Goal: Task Accomplishment & Management: Manage account settings

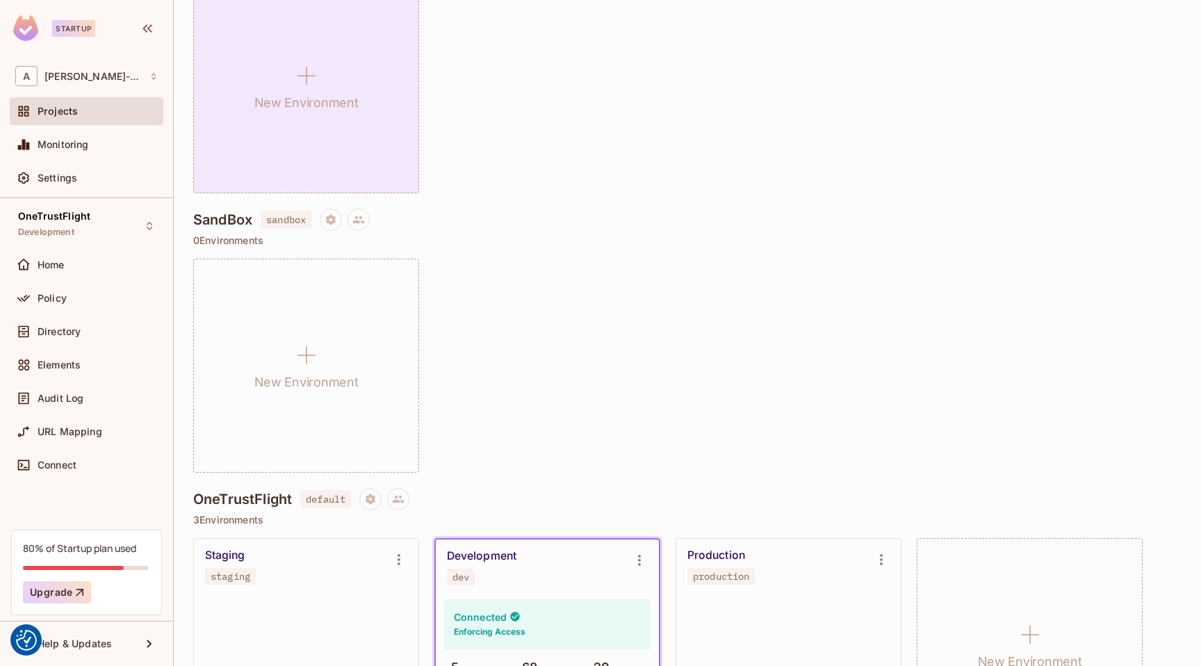
scroll to position [215, 0]
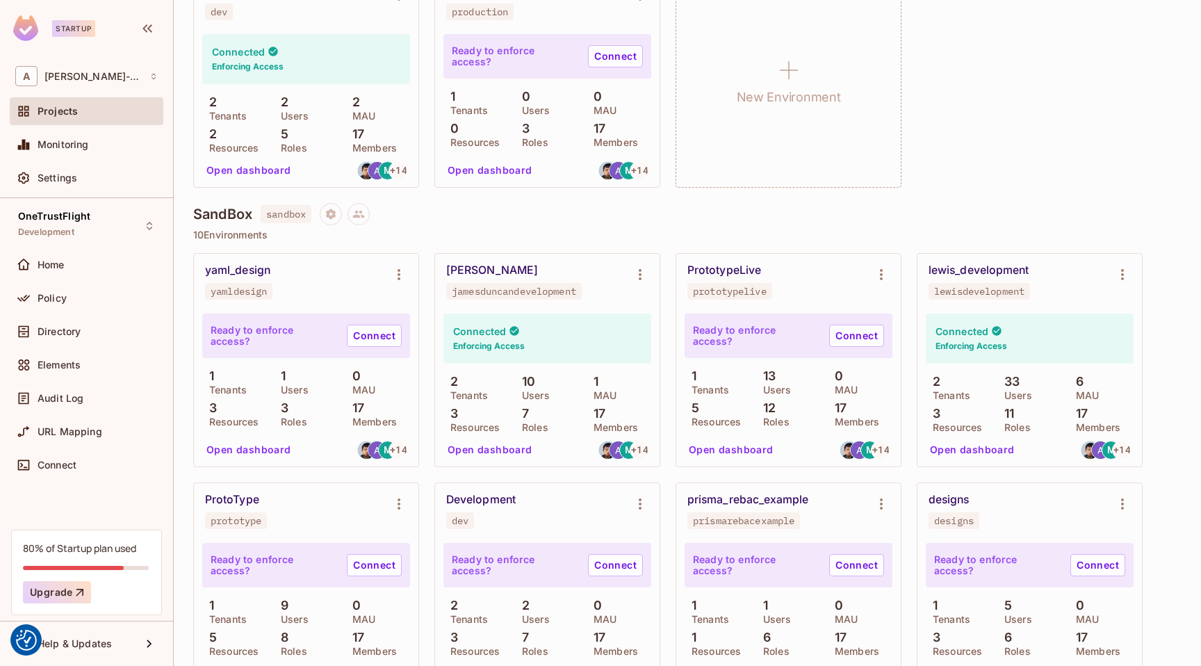
click at [953, 448] on button "Open dashboard" at bounding box center [973, 450] width 96 height 22
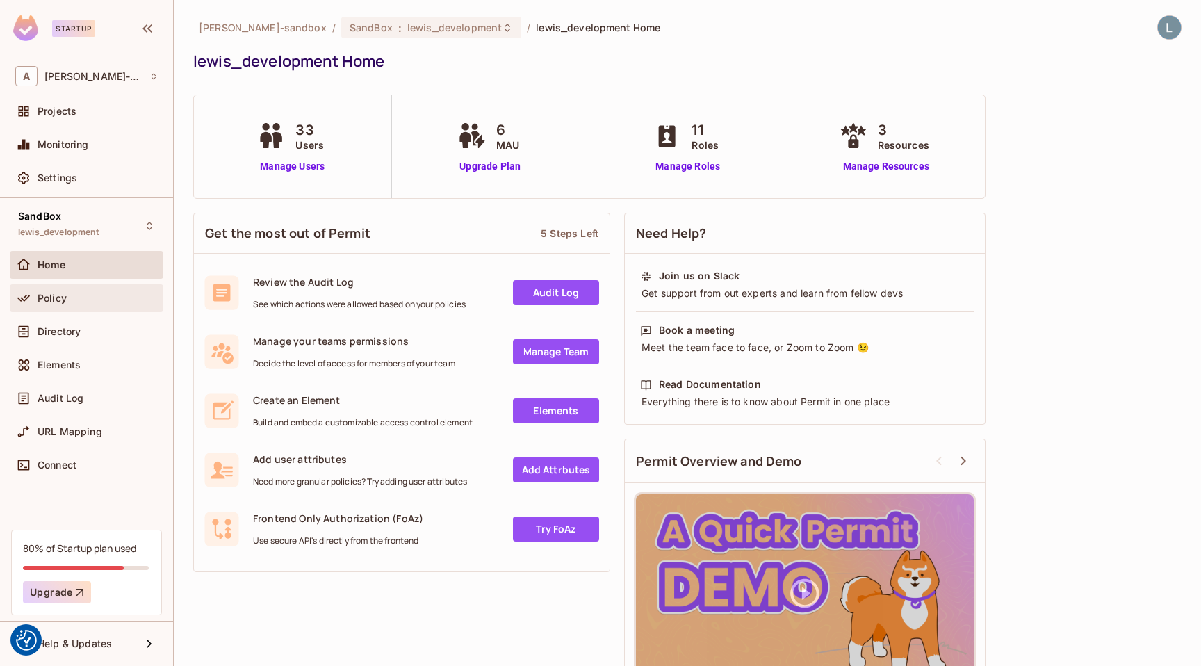
click at [76, 293] on div "Policy" at bounding box center [98, 298] width 120 height 11
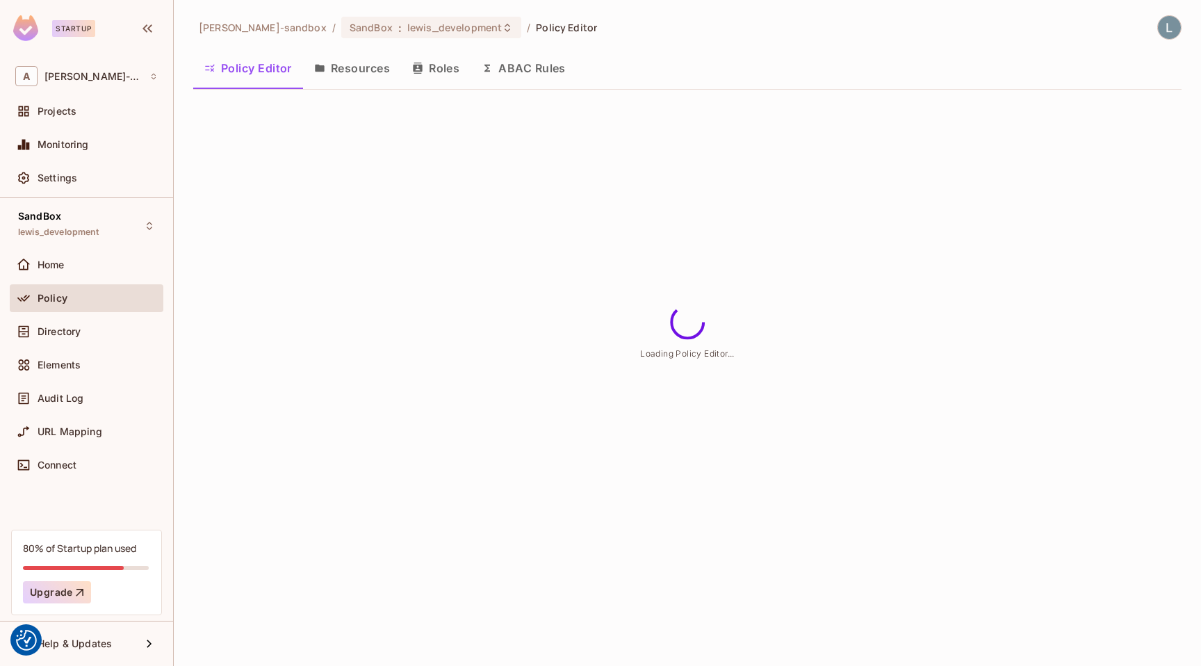
click at [544, 73] on button "ABAC Rules" at bounding box center [524, 68] width 106 height 35
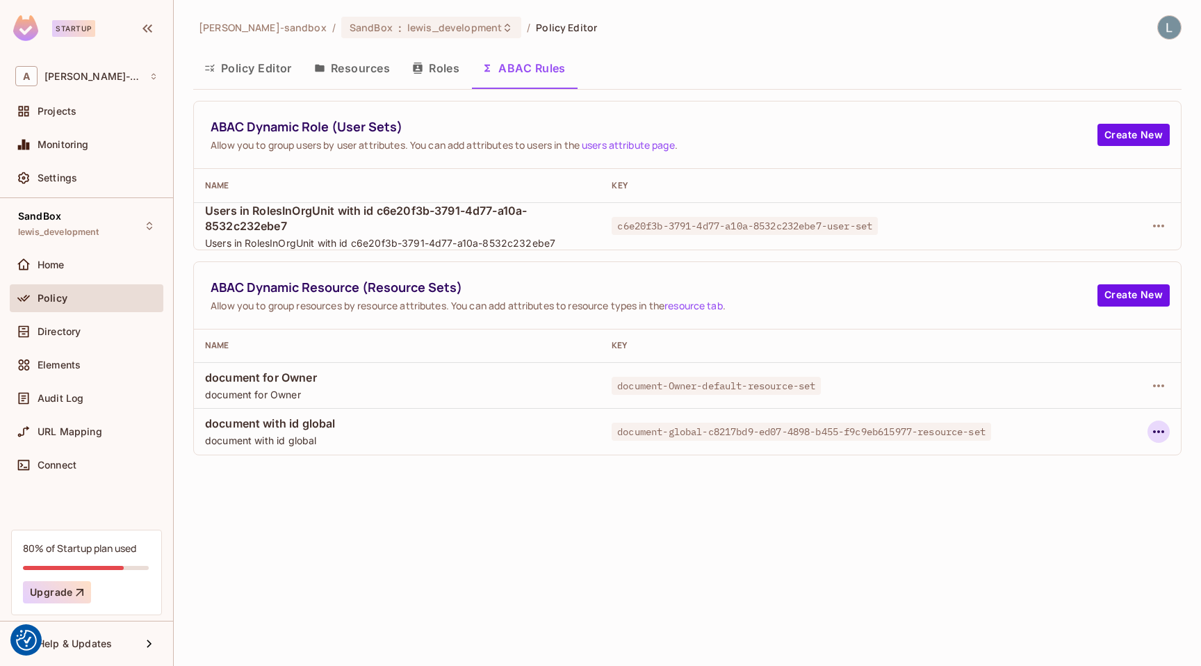
click at [1158, 429] on icon "button" at bounding box center [1159, 431] width 17 height 17
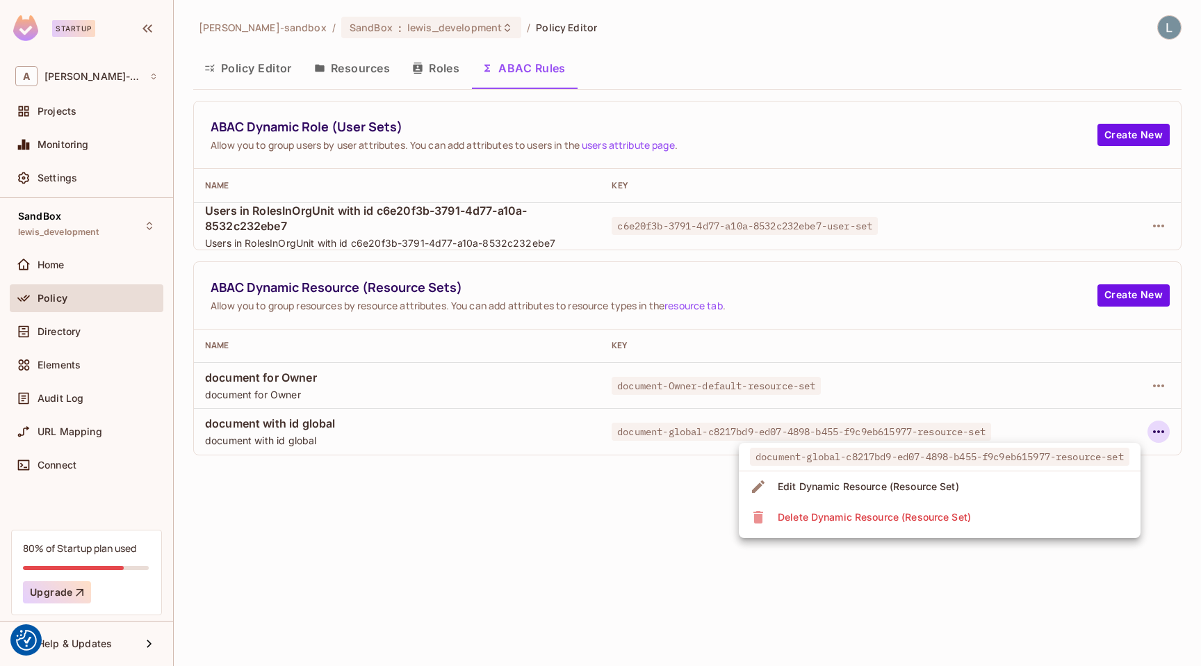
click at [974, 521] on span "Delete Dynamic Resource (Resource Set)" at bounding box center [875, 517] width 202 height 22
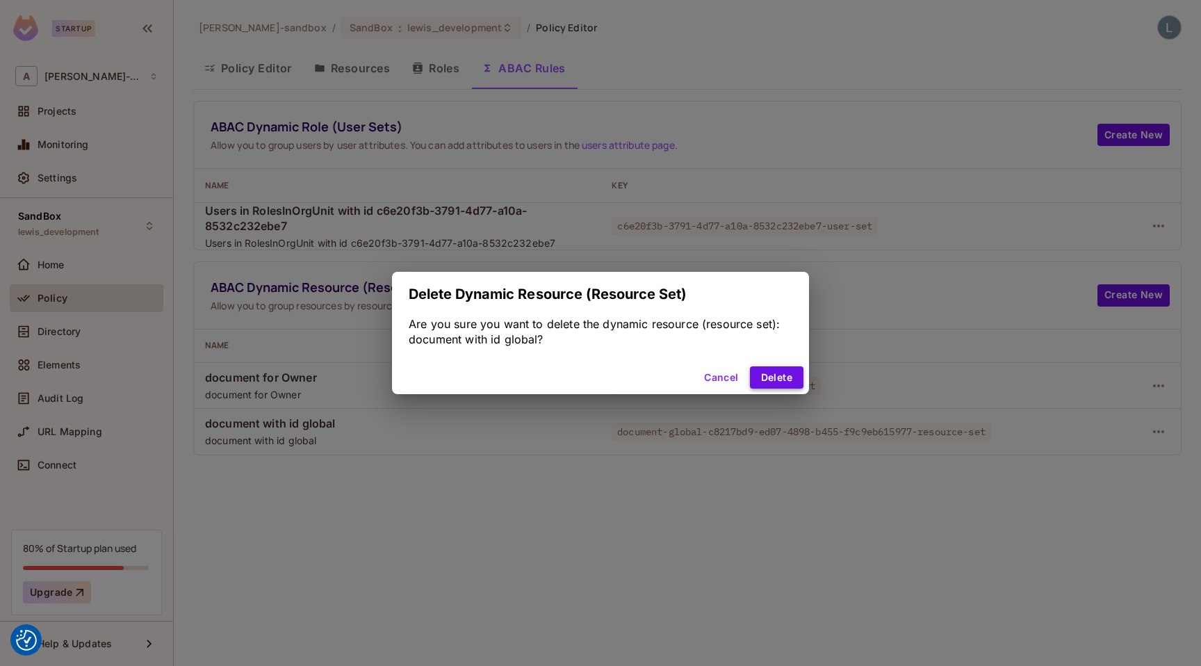
click at [775, 374] on button "Delete" at bounding box center [777, 377] width 54 height 22
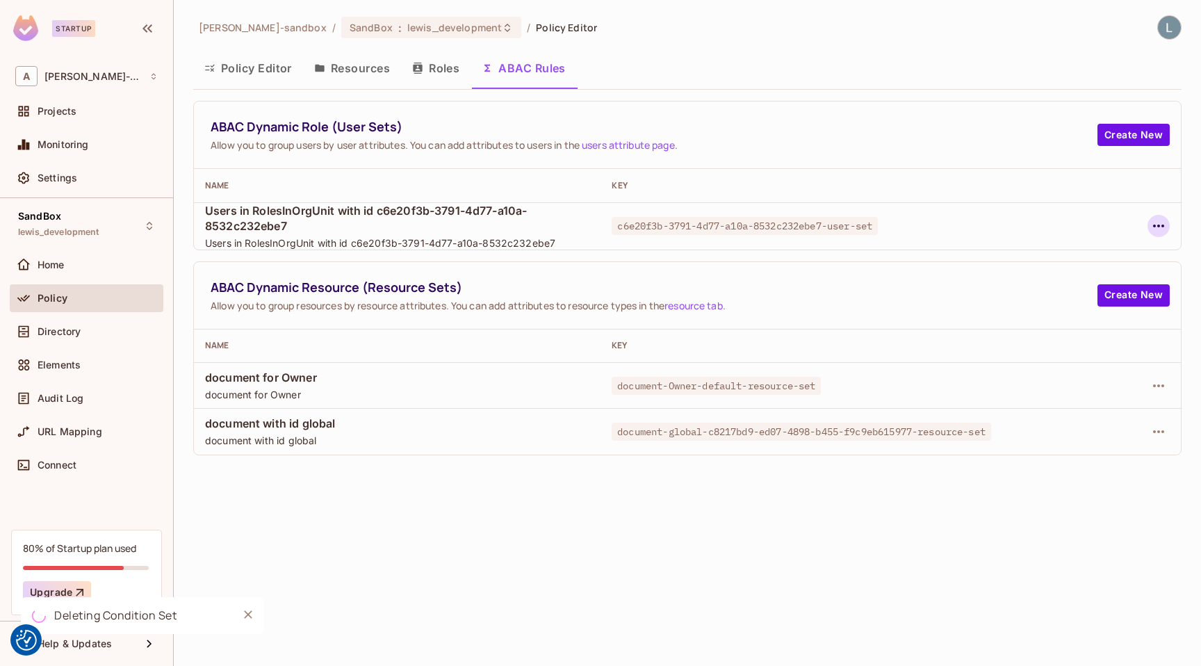
click at [1158, 223] on icon "button" at bounding box center [1159, 226] width 17 height 17
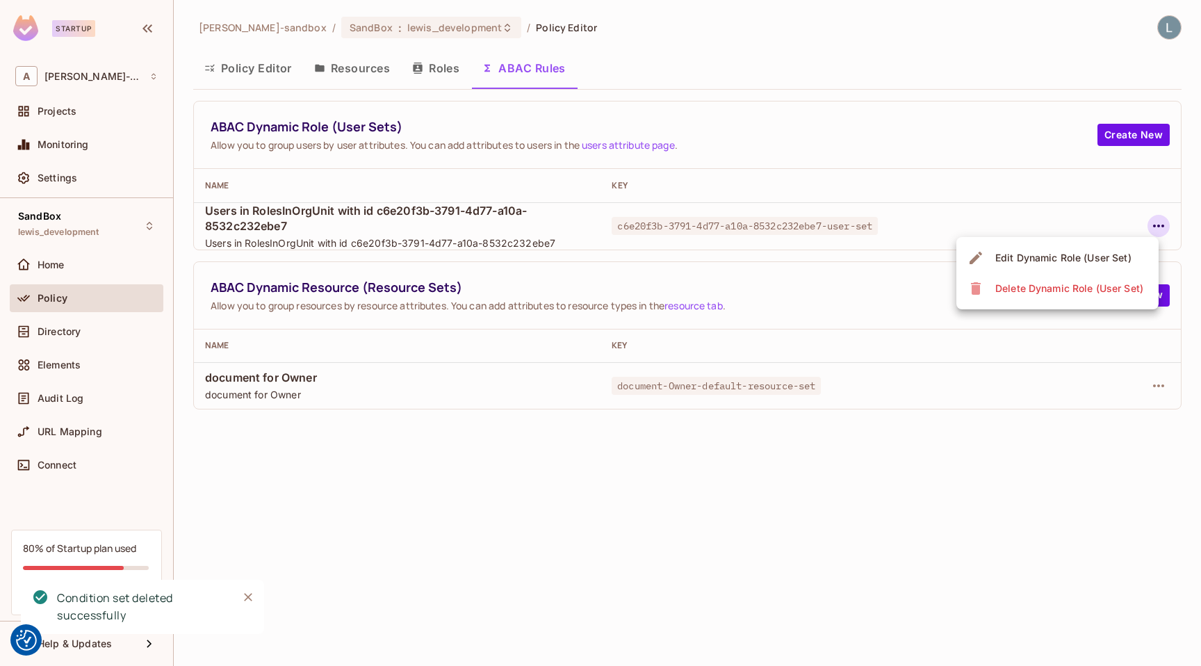
click at [1049, 286] on div "Delete Dynamic Role (User Set)" at bounding box center [1069, 289] width 148 height 14
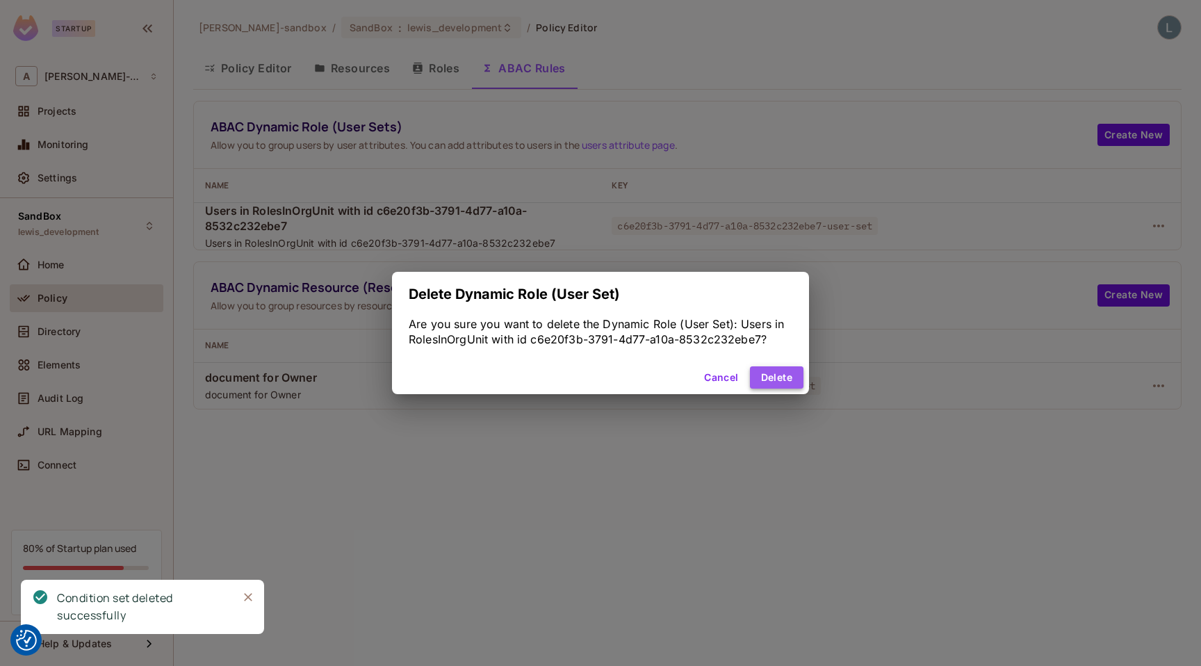
click at [783, 371] on button "Delete" at bounding box center [777, 377] width 54 height 22
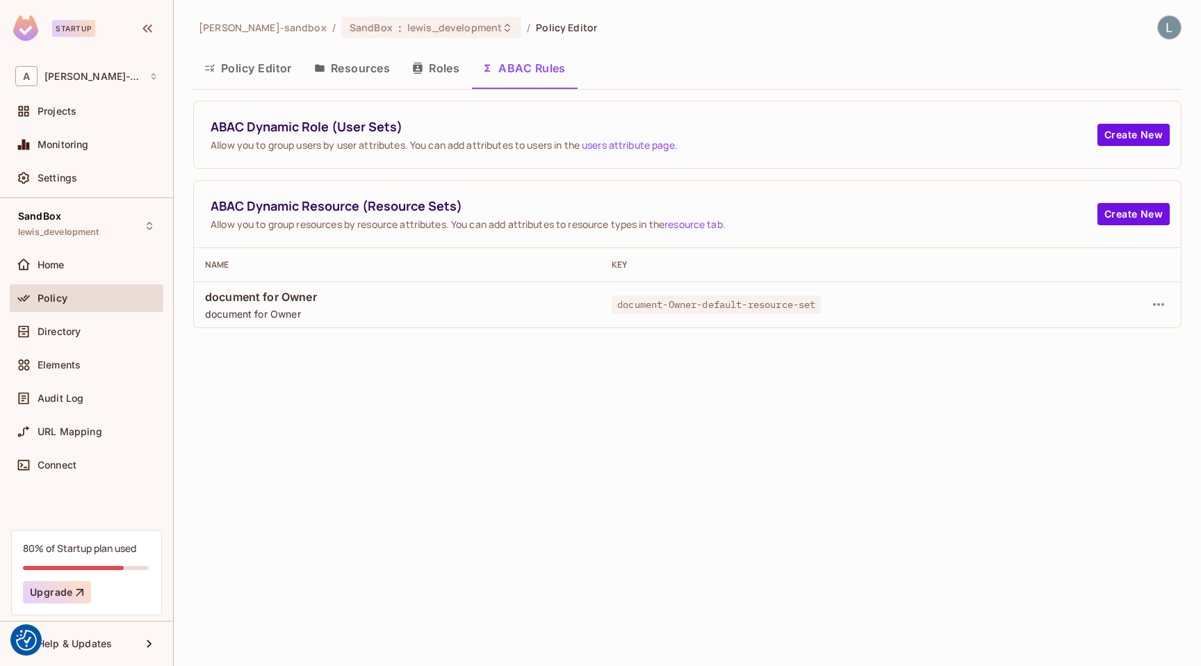
click at [590, 398] on div "alex-trustflight-sandbox / SandBox : lewis_development / Policy Editor Policy E…" at bounding box center [687, 333] width 1027 height 666
